Goal: Task Accomplishment & Management: Manage account settings

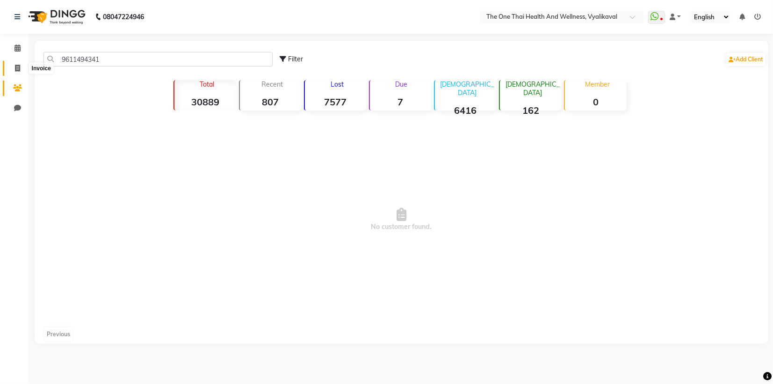
click at [22, 69] on span at bounding box center [17, 68] width 16 height 11
select select "5972"
select select "service"
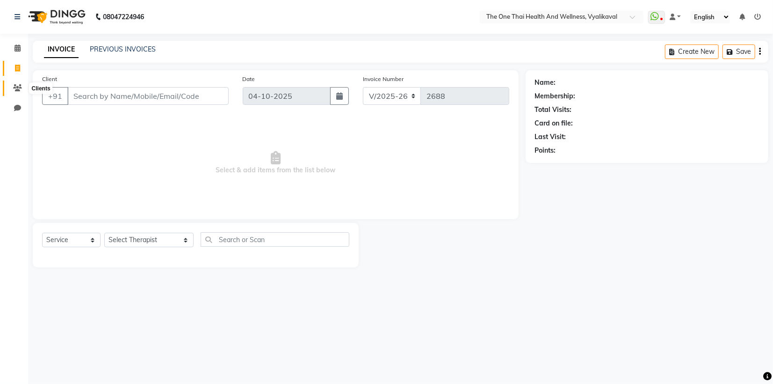
click at [15, 88] on icon at bounding box center [17, 87] width 9 height 7
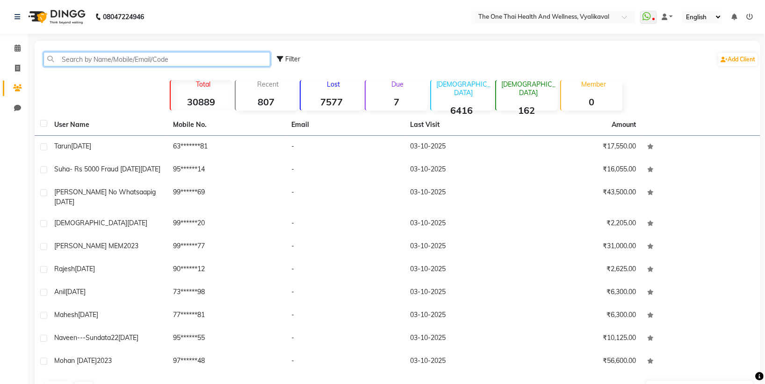
click at [93, 55] on input "text" at bounding box center [156, 59] width 227 height 14
click at [68, 58] on input "text" at bounding box center [156, 59] width 227 height 14
click at [59, 59] on input "text" at bounding box center [156, 59] width 227 height 14
click at [75, 58] on input "text" at bounding box center [156, 59] width 227 height 14
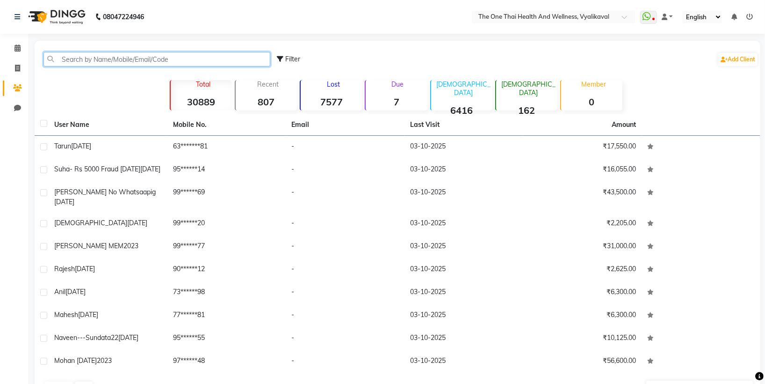
click at [61, 58] on input "text" at bounding box center [156, 59] width 227 height 14
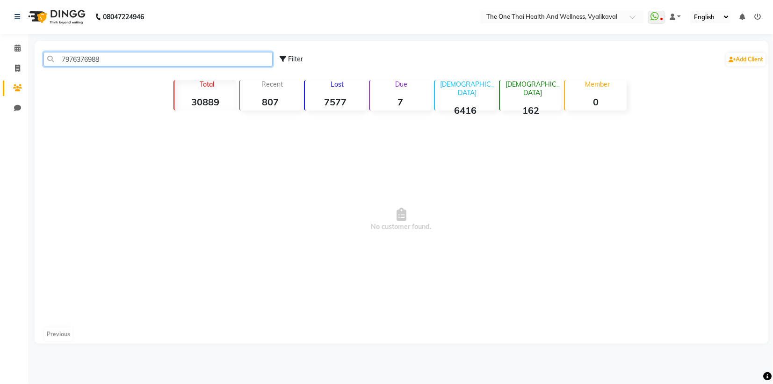
type input "7976376988"
click at [17, 65] on icon at bounding box center [17, 68] width 5 height 7
select select "5972"
select select "service"
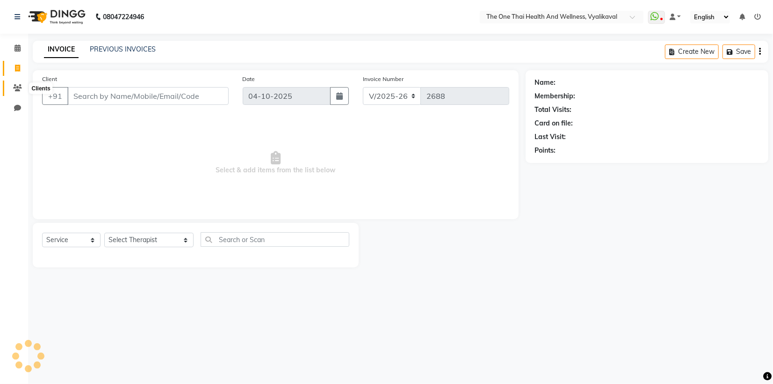
click at [17, 88] on icon at bounding box center [17, 87] width 9 height 7
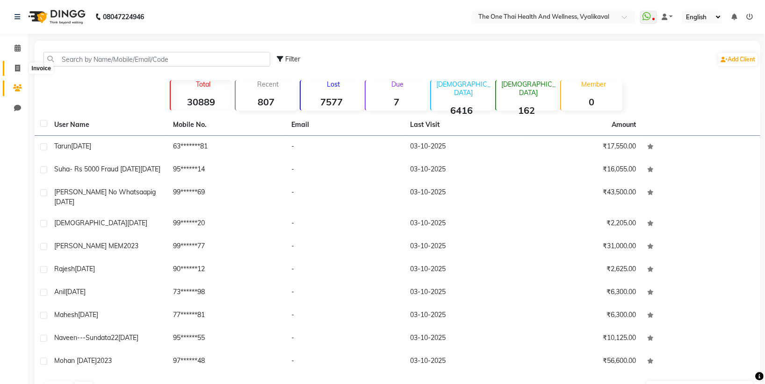
click at [15, 65] on icon at bounding box center [17, 68] width 5 height 7
select select "service"
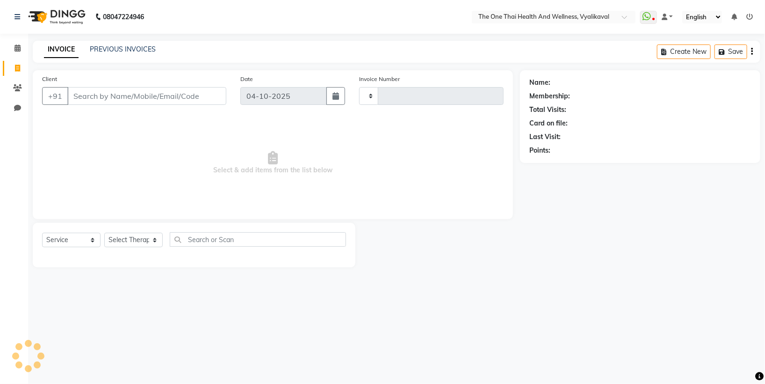
type input "2688"
select select "5972"
click at [17, 107] on icon at bounding box center [17, 107] width 7 height 7
select select "100"
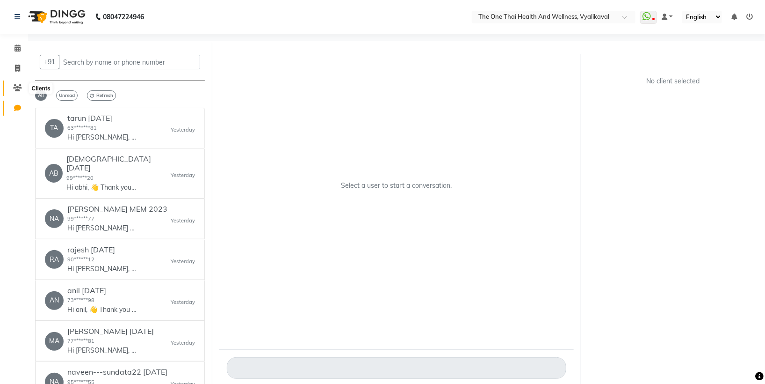
click at [17, 85] on icon at bounding box center [17, 87] width 9 height 7
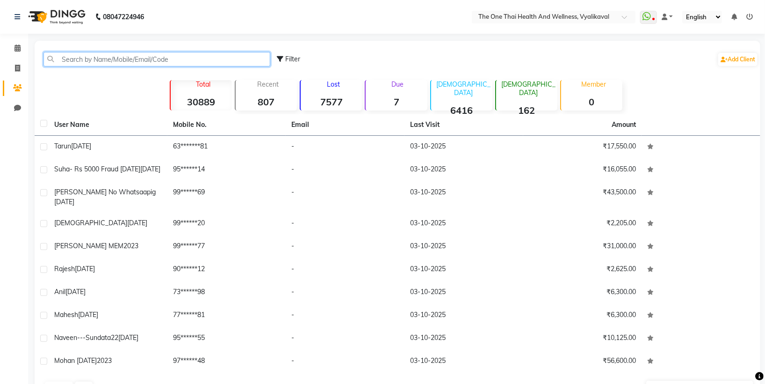
click at [88, 54] on input "text" at bounding box center [156, 59] width 227 height 14
click at [20, 109] on icon at bounding box center [17, 107] width 7 height 7
select select "100"
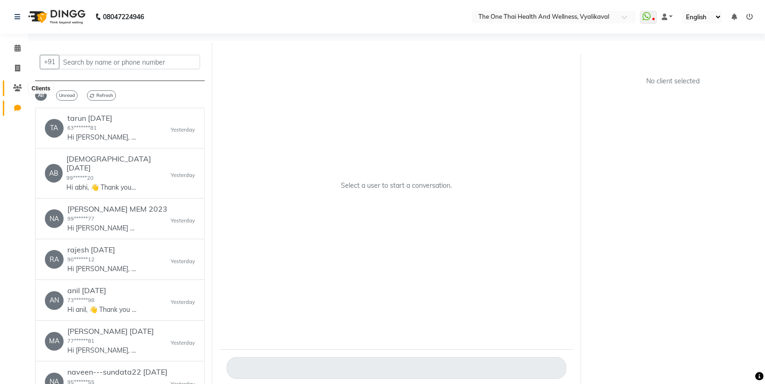
click at [15, 88] on icon at bounding box center [17, 87] width 9 height 7
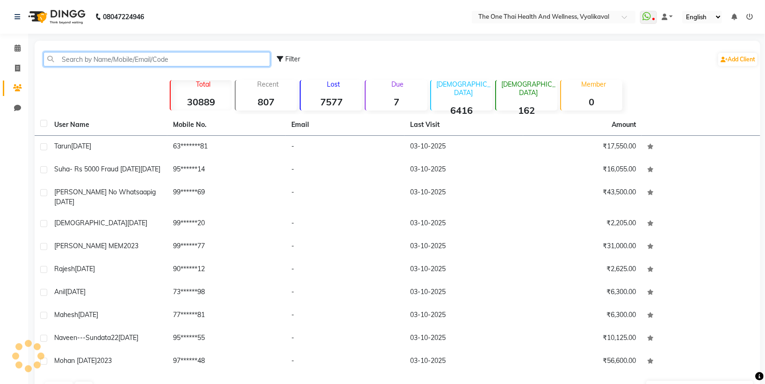
click at [66, 55] on input "text" at bounding box center [156, 59] width 227 height 14
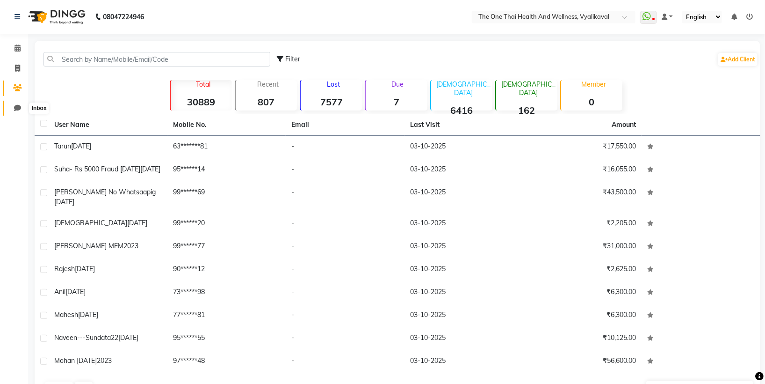
click at [16, 104] on icon at bounding box center [17, 107] width 7 height 7
select select "100"
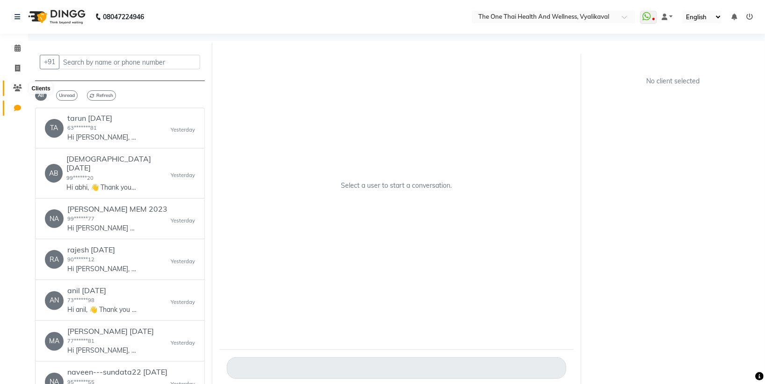
click at [19, 86] on icon at bounding box center [17, 87] width 9 height 7
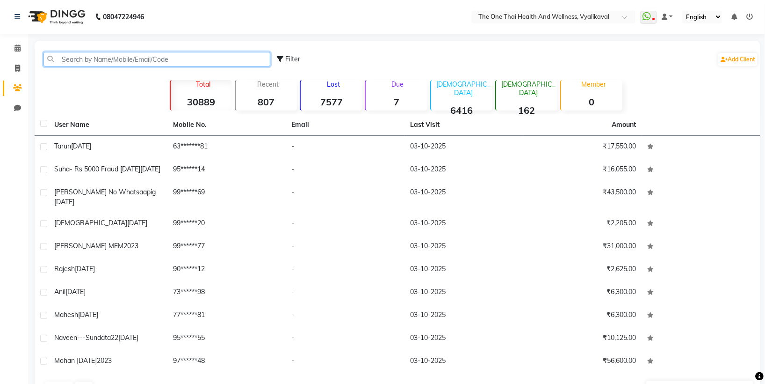
click at [76, 60] on input "text" at bounding box center [156, 59] width 227 height 14
click at [16, 69] on icon at bounding box center [17, 68] width 5 height 7
select select "service"
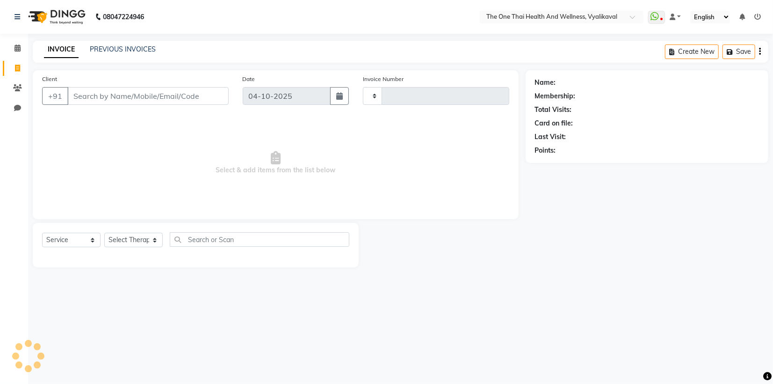
type input "2688"
select select "5972"
click at [13, 83] on span at bounding box center [17, 88] width 16 height 11
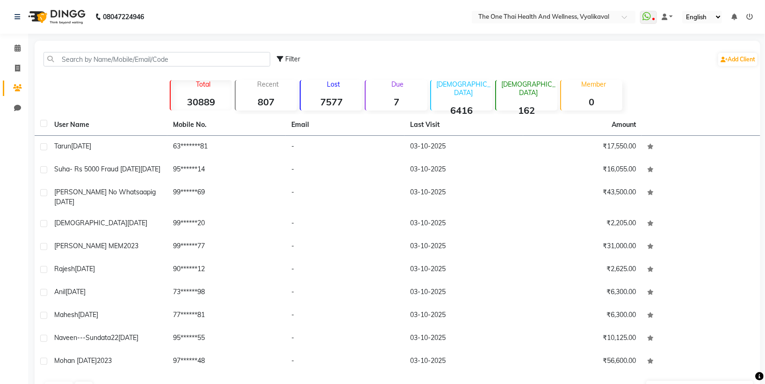
click at [11, 87] on span at bounding box center [17, 88] width 16 height 11
click at [79, 61] on input "text" at bounding box center [156, 59] width 227 height 14
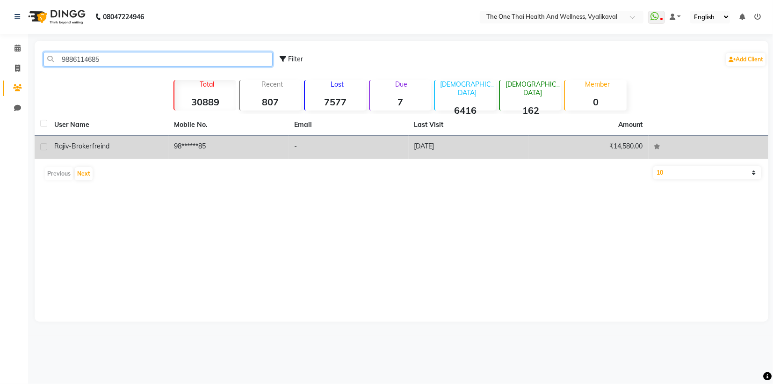
type input "9886114685"
click at [41, 146] on label at bounding box center [43, 146] width 7 height 7
click at [41, 146] on input "checkbox" at bounding box center [43, 147] width 6 height 6
checkbox input "true"
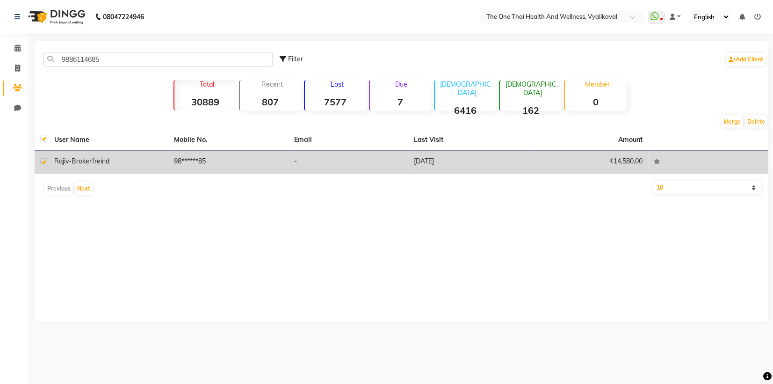
click at [65, 163] on span "Rajiv-broker" at bounding box center [73, 161] width 38 height 8
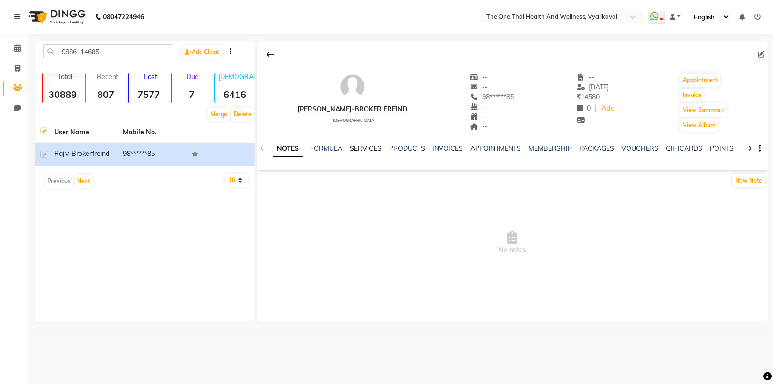
click at [370, 150] on link "SERVICES" at bounding box center [366, 148] width 32 height 8
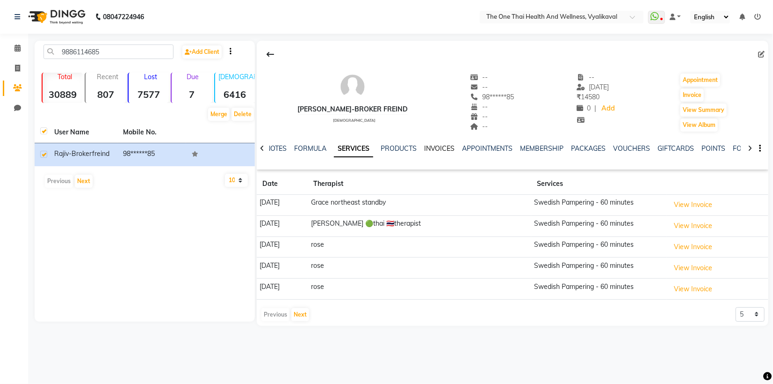
click at [442, 152] on link "INVOICES" at bounding box center [439, 148] width 31 height 8
